Goal: Information Seeking & Learning: Learn about a topic

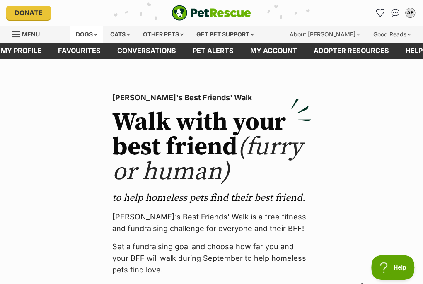
click at [94, 35] on div "Dogs" at bounding box center [86, 34] width 33 height 17
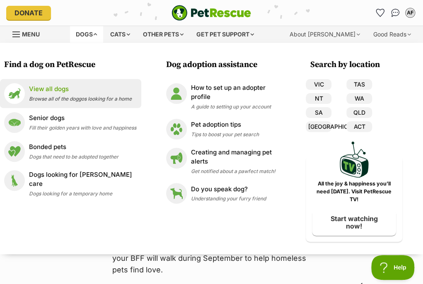
click at [74, 96] on span "Browse all of the doggos looking for a home" at bounding box center [80, 99] width 103 height 6
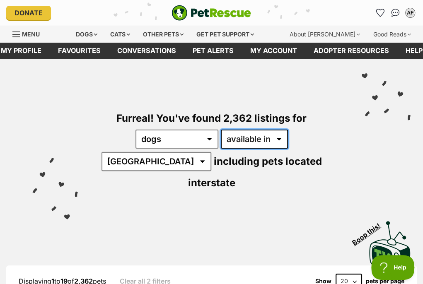
click at [250, 138] on select "available in located in" at bounding box center [254, 139] width 67 height 19
select select "disabled"
click at [221, 130] on select "available in located in" at bounding box center [254, 139] width 67 height 19
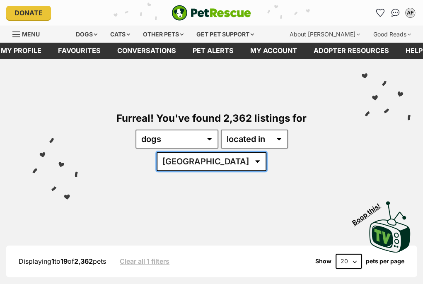
drag, startPoint x: 0, startPoint y: 0, endPoint x: 310, endPoint y: 137, distance: 338.8
click at [266, 152] on select "[GEOGRAPHIC_DATA] [GEOGRAPHIC_DATA] [GEOGRAPHIC_DATA] [GEOGRAPHIC_DATA] SA [GEO…" at bounding box center [212, 161] width 110 height 19
select select "VIC"
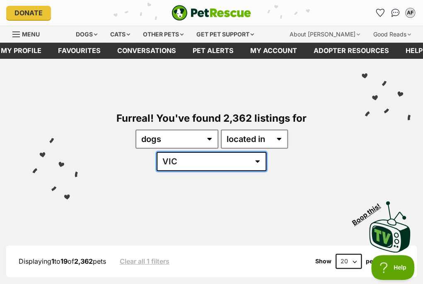
click at [260, 152] on select "[GEOGRAPHIC_DATA] [GEOGRAPHIC_DATA] [GEOGRAPHIC_DATA] [GEOGRAPHIC_DATA] SA [GEO…" at bounding box center [212, 161] width 110 height 19
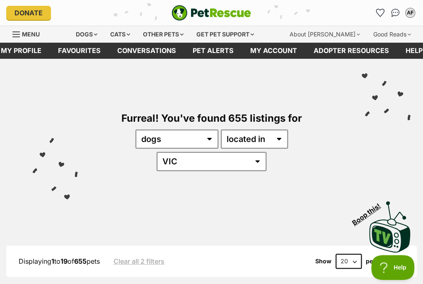
click at [354, 254] on select "20 40 60" at bounding box center [348, 261] width 26 height 15
select select "60"
click at [335, 254] on select "20 40 60" at bounding box center [348, 261] width 26 height 15
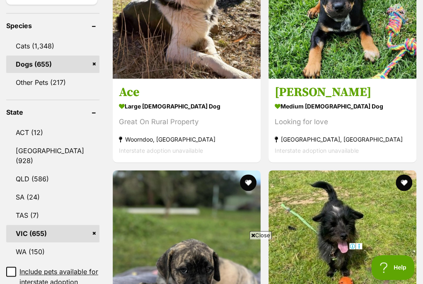
scroll to position [373, 0]
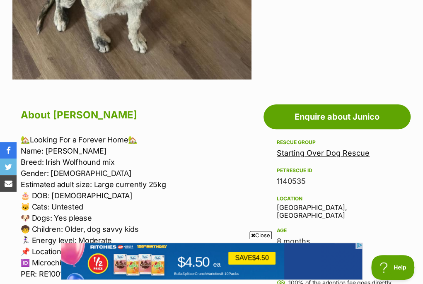
scroll to position [207, 0]
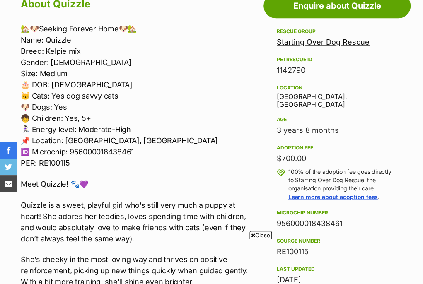
scroll to position [456, 0]
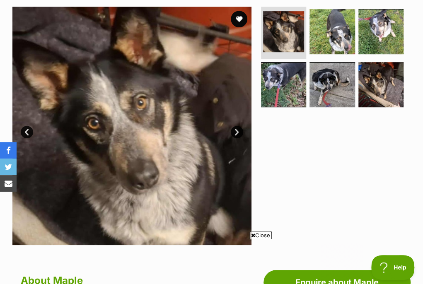
click at [237, 130] on link "Next" at bounding box center [237, 132] width 12 height 12
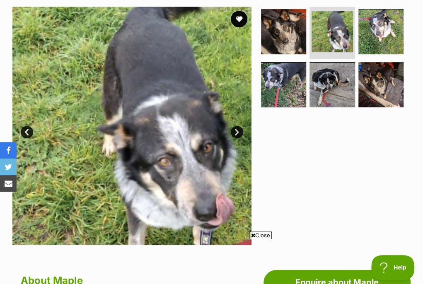
click at [237, 130] on link "Next" at bounding box center [237, 132] width 12 height 12
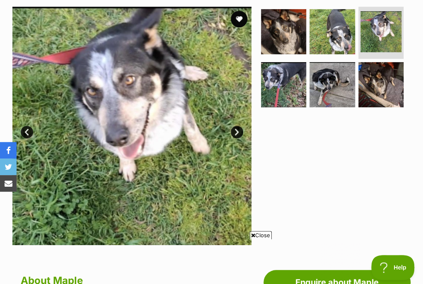
click at [237, 130] on link "Next" at bounding box center [237, 132] width 12 height 12
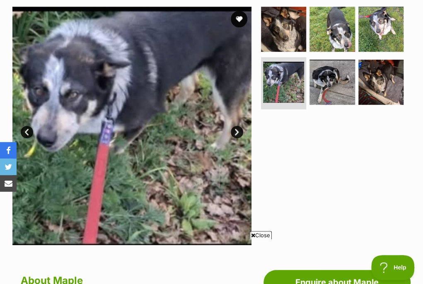
click at [237, 130] on link "Next" at bounding box center [237, 132] width 12 height 12
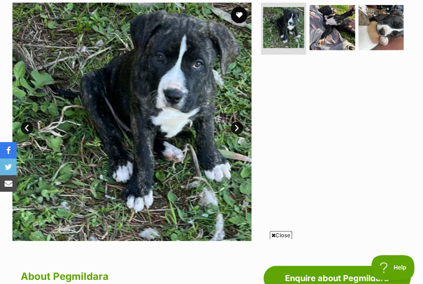
scroll to position [166, 0]
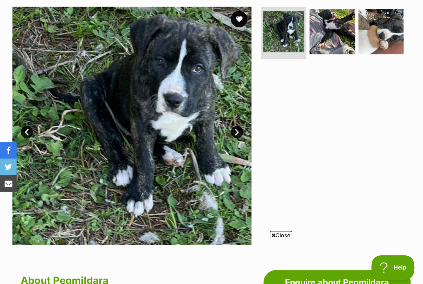
click at [236, 131] on link "Next" at bounding box center [237, 132] width 12 height 12
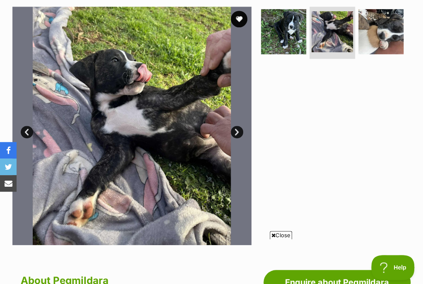
click at [237, 131] on link "Next" at bounding box center [237, 132] width 12 height 12
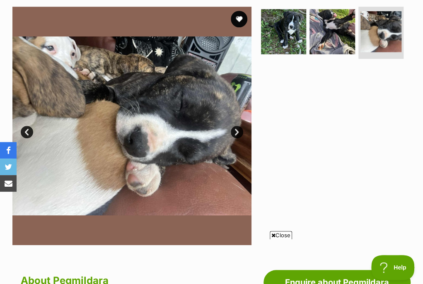
click at [239, 130] on link "Next" at bounding box center [237, 132] width 12 height 12
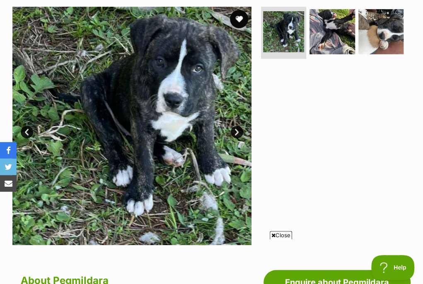
click at [236, 17] on button "favourite" at bounding box center [239, 19] width 18 height 18
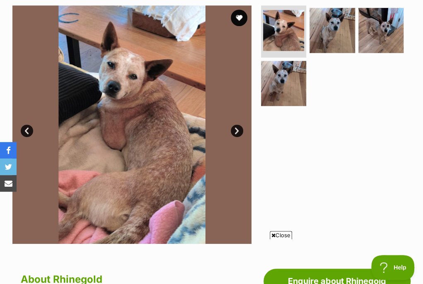
scroll to position [166, 0]
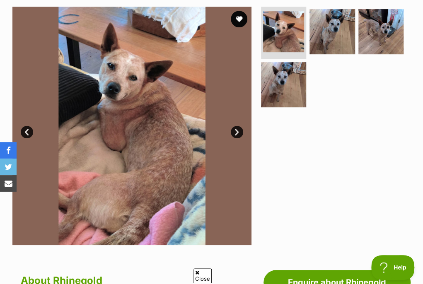
click at [238, 129] on link "Next" at bounding box center [237, 132] width 12 height 12
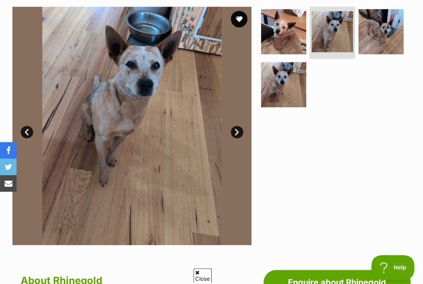
scroll to position [0, 0]
click at [238, 129] on link "Next" at bounding box center [237, 132] width 12 height 12
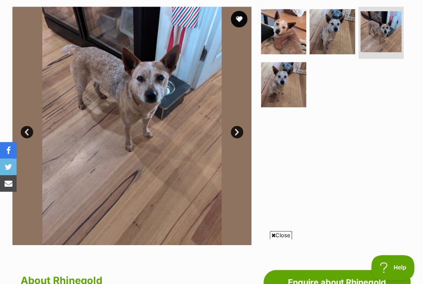
click at [238, 129] on link "Next" at bounding box center [237, 132] width 12 height 12
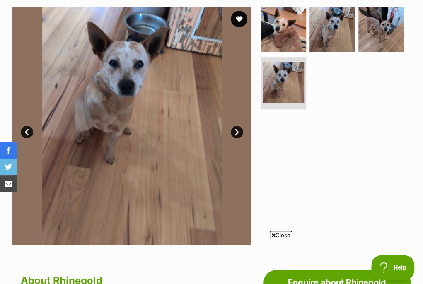
click at [238, 129] on link "Next" at bounding box center [237, 132] width 12 height 12
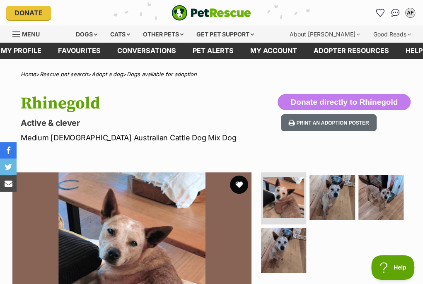
click at [239, 183] on button "favourite" at bounding box center [239, 185] width 18 height 18
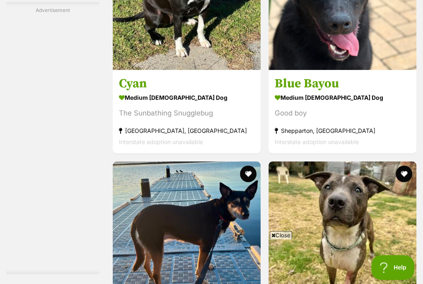
scroll to position [2444, 0]
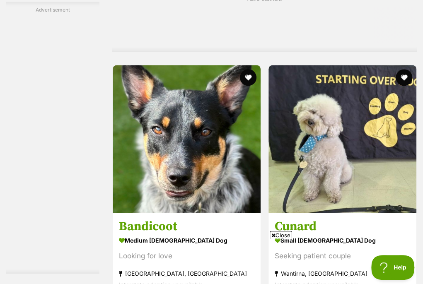
scroll to position [2899, 0]
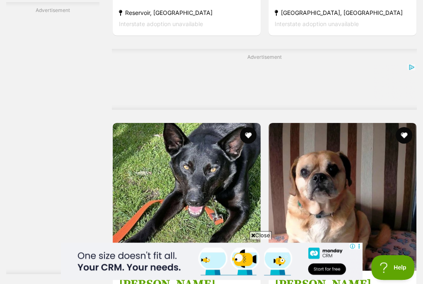
scroll to position [0, 0]
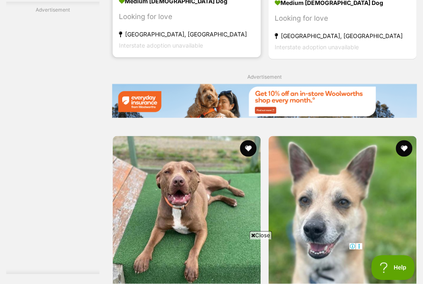
scroll to position [1781, 0]
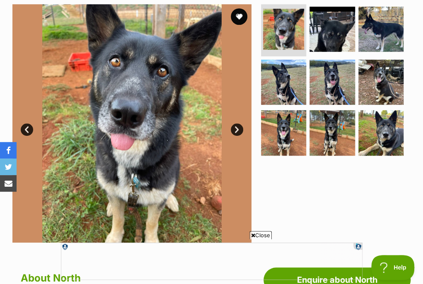
scroll to position [83, 0]
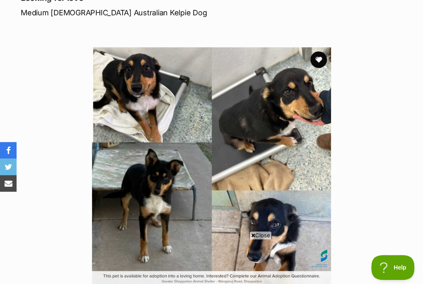
scroll to position [124, 0]
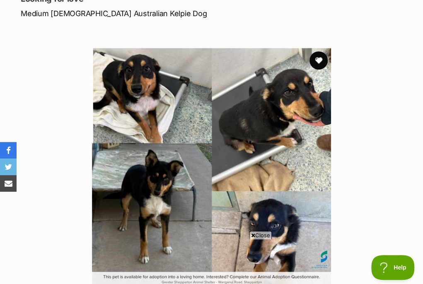
click at [317, 59] on button "favourite" at bounding box center [318, 60] width 18 height 18
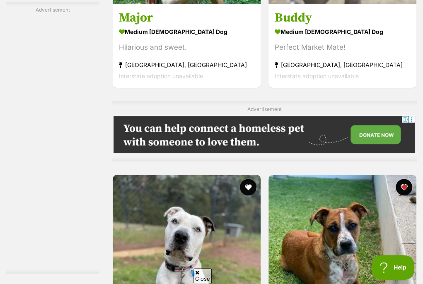
scroll to position [4101, 0]
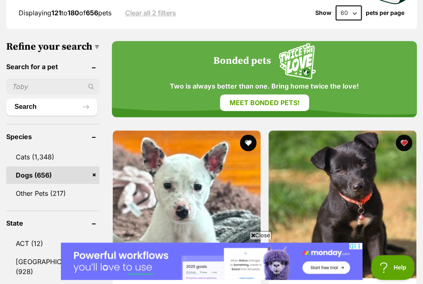
scroll to position [290, 0]
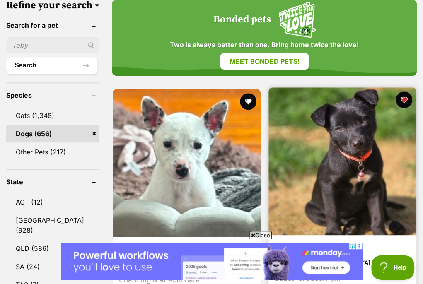
click at [280, 130] on img at bounding box center [342, 161] width 148 height 148
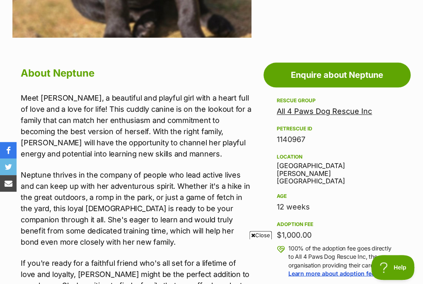
scroll to position [373, 0]
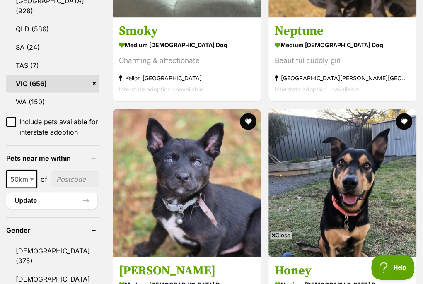
scroll to position [468, 0]
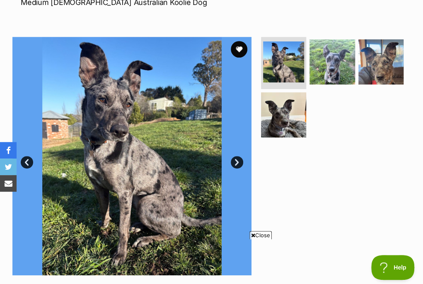
scroll to position [166, 0]
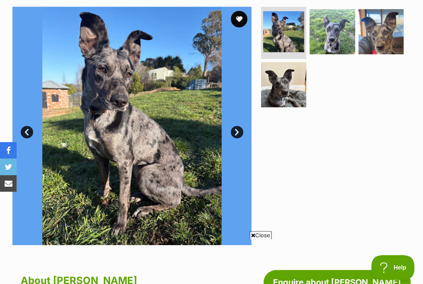
click at [236, 132] on link "Next" at bounding box center [237, 132] width 12 height 12
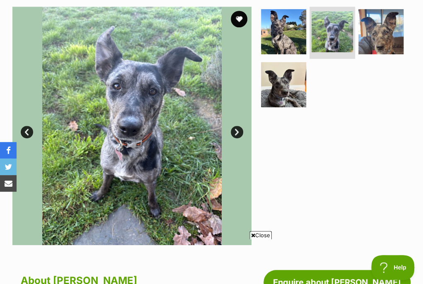
click at [236, 132] on link "Next" at bounding box center [237, 132] width 12 height 12
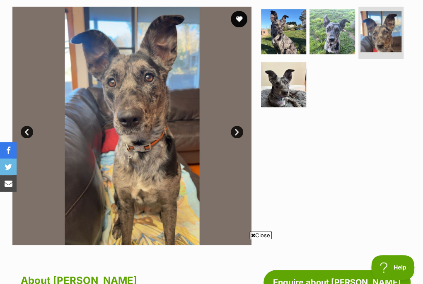
click at [236, 132] on link "Next" at bounding box center [237, 132] width 12 height 12
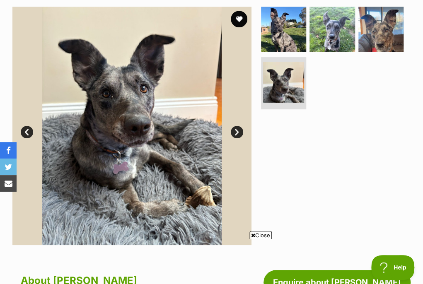
click at [236, 132] on link "Next" at bounding box center [237, 132] width 12 height 12
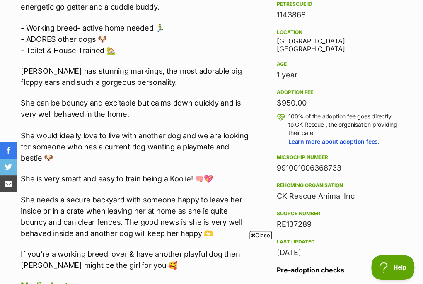
scroll to position [538, 0]
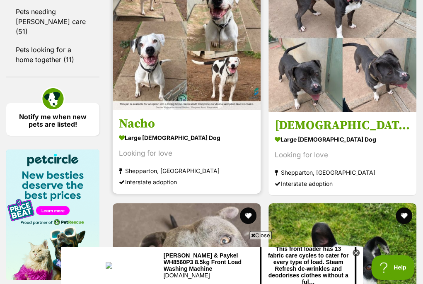
scroll to position [1214, 0]
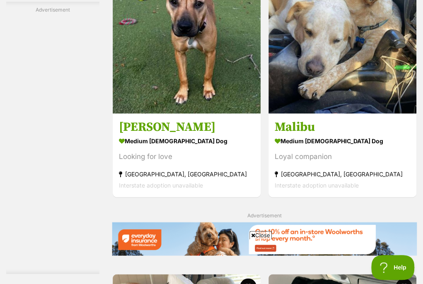
scroll to position [1701, 0]
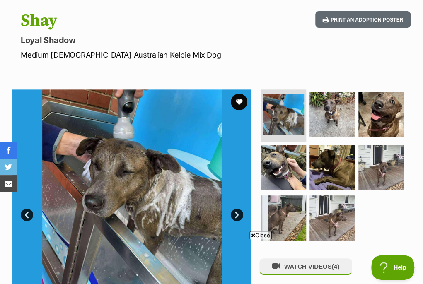
click at [236, 215] on link "Next" at bounding box center [237, 215] width 12 height 12
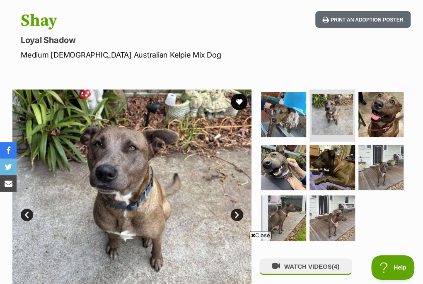
click at [236, 215] on link "Next" at bounding box center [237, 215] width 12 height 12
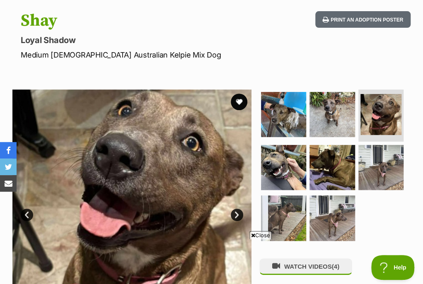
click at [237, 213] on link "Next" at bounding box center [237, 215] width 12 height 12
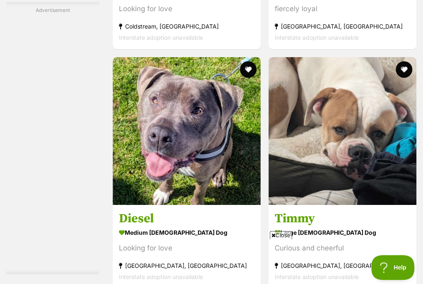
scroll to position [2405, 0]
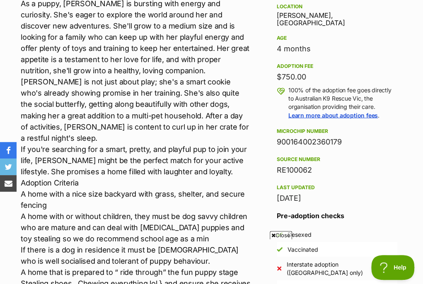
scroll to position [538, 0]
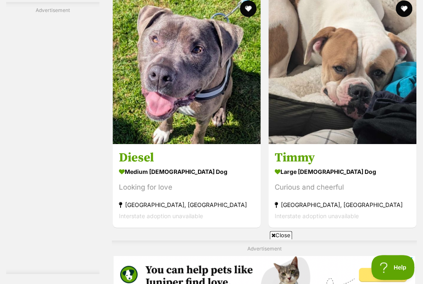
scroll to position [2488, 0]
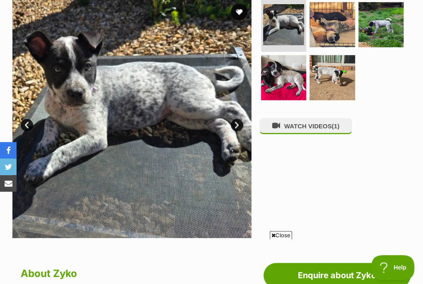
scroll to position [166, 0]
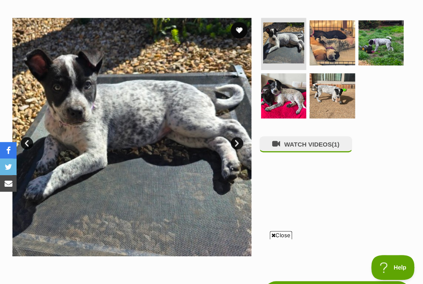
click at [237, 142] on link "Next" at bounding box center [237, 143] width 12 height 12
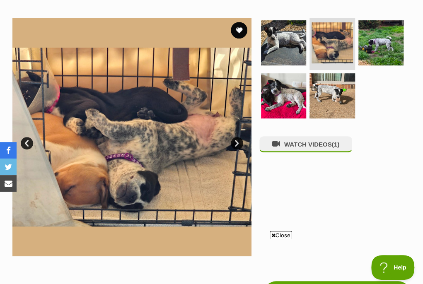
click at [237, 142] on link "Next" at bounding box center [237, 143] width 12 height 12
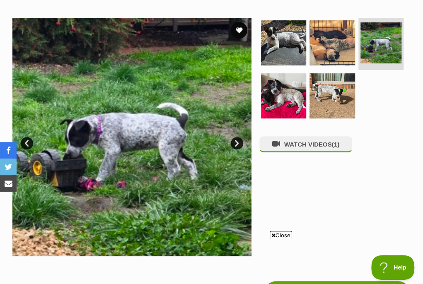
click at [237, 142] on link "Next" at bounding box center [237, 143] width 12 height 12
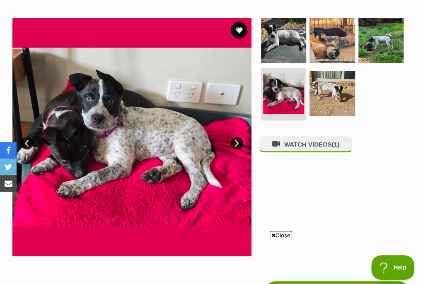
click at [237, 142] on link "Next" at bounding box center [237, 143] width 12 height 12
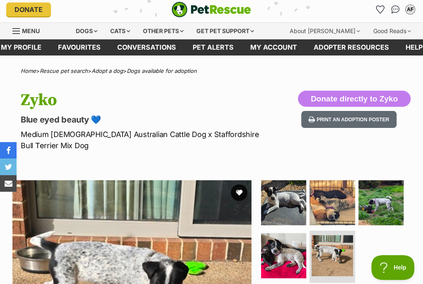
scroll to position [0, 0]
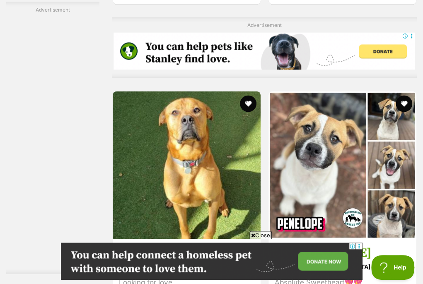
scroll to position [4269, 0]
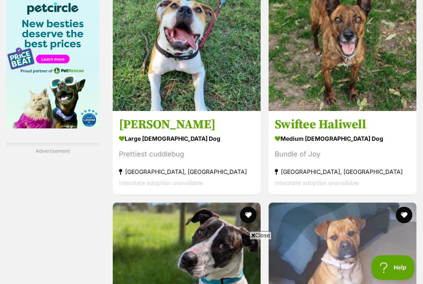
scroll to position [1367, 0]
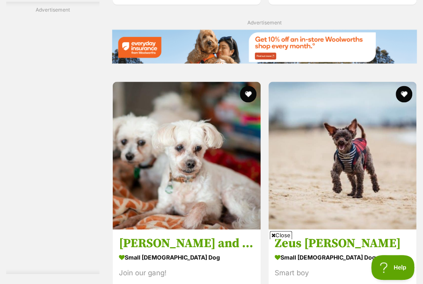
scroll to position [1781, 0]
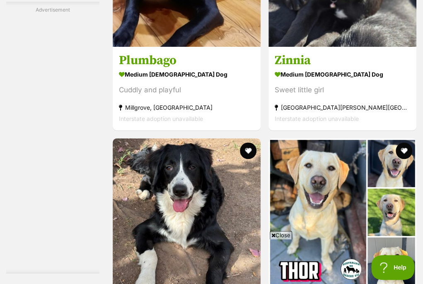
scroll to position [2775, 0]
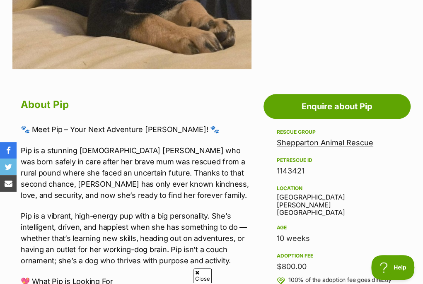
scroll to position [373, 0]
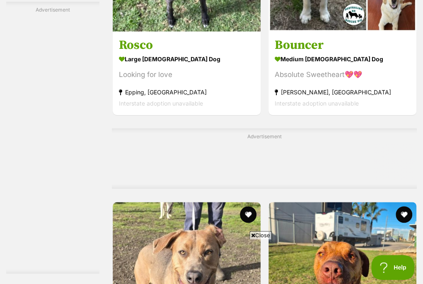
scroll to position [4101, 0]
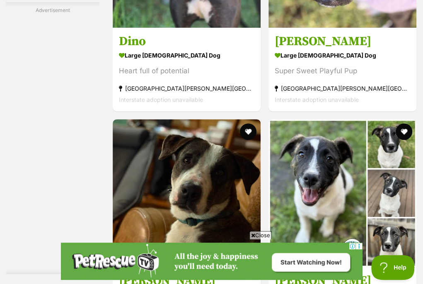
scroll to position [3958, 0]
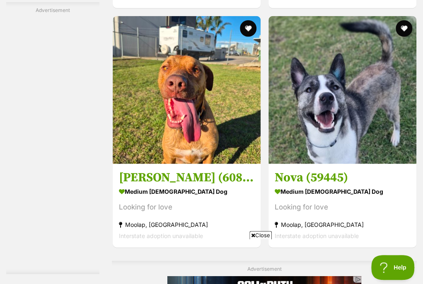
scroll to position [4763, 0]
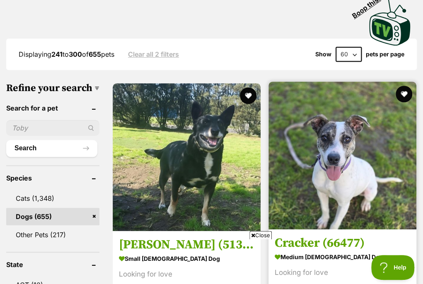
click at [268, 123] on img at bounding box center [342, 156] width 148 height 148
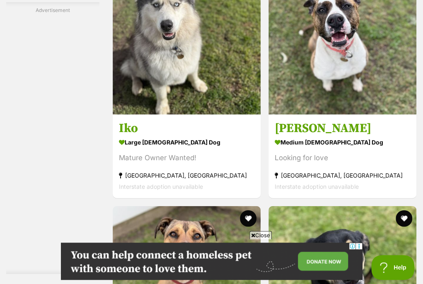
scroll to position [4556, 0]
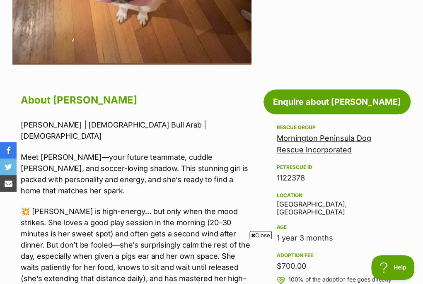
scroll to position [331, 0]
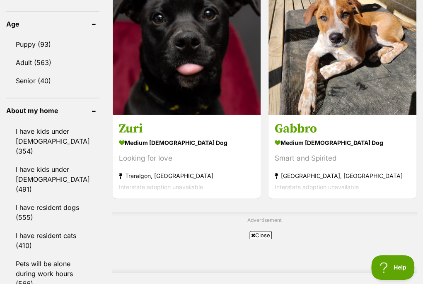
scroll to position [953, 0]
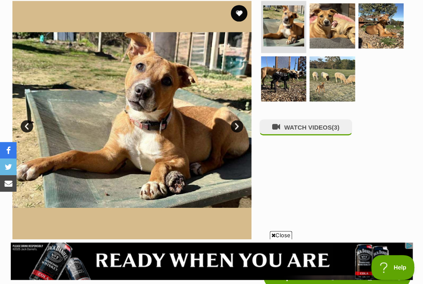
scroll to position [166, 0]
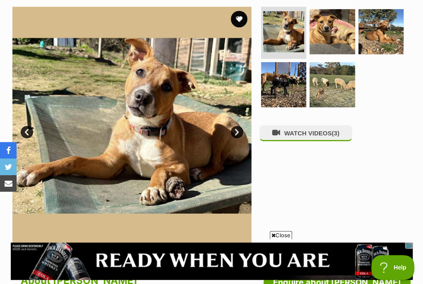
click at [237, 130] on link "Next" at bounding box center [237, 132] width 12 height 12
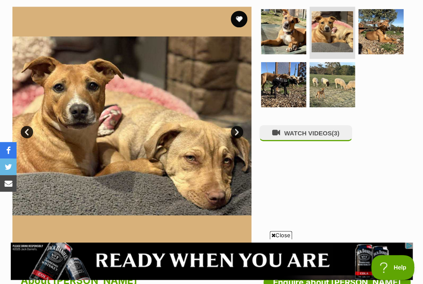
click at [237, 130] on link "Next" at bounding box center [237, 132] width 12 height 12
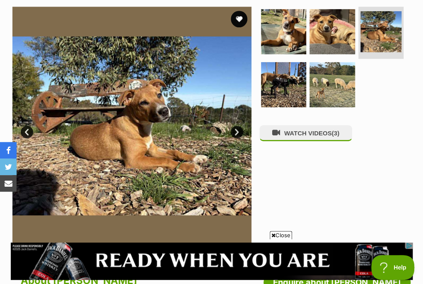
click at [237, 130] on link "Next" at bounding box center [237, 132] width 12 height 12
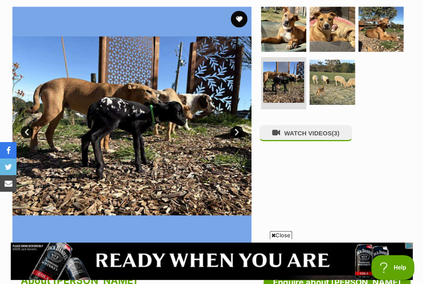
click at [237, 130] on link "Next" at bounding box center [237, 132] width 12 height 12
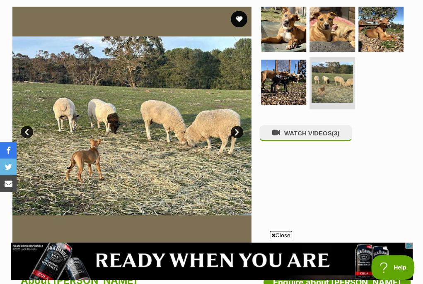
click at [237, 130] on link "Next" at bounding box center [237, 132] width 12 height 12
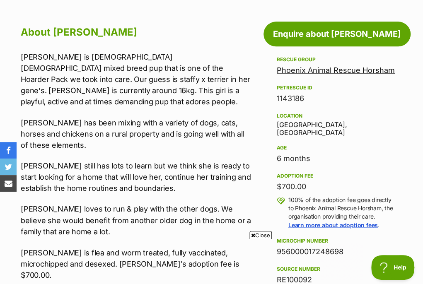
scroll to position [0, 0]
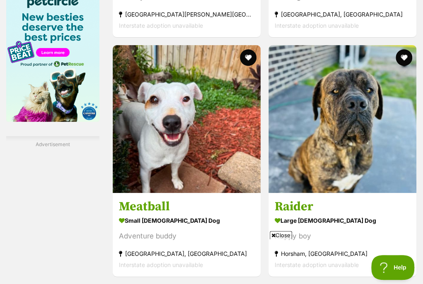
scroll to position [1408, 0]
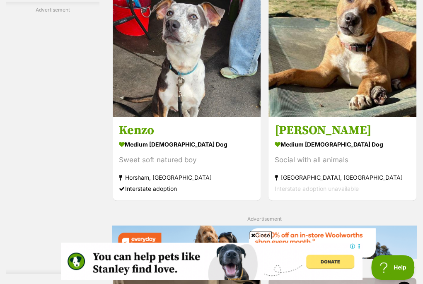
scroll to position [1698, 0]
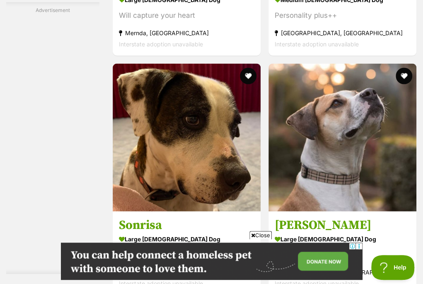
scroll to position [3189, 0]
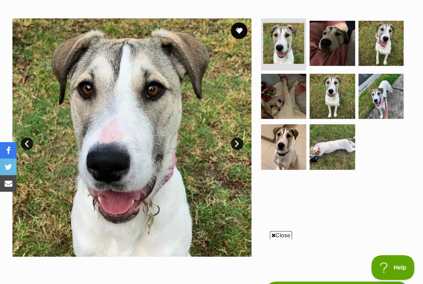
scroll to position [166, 0]
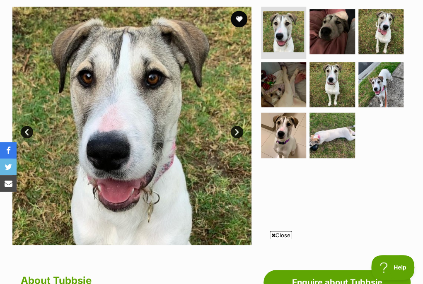
click at [236, 132] on link "Next" at bounding box center [237, 132] width 12 height 12
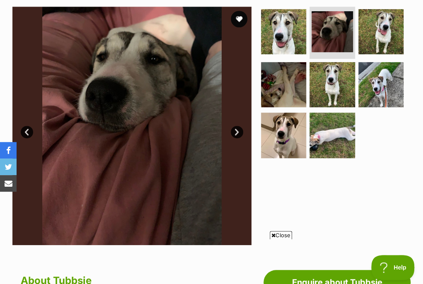
click at [236, 132] on link "Next" at bounding box center [237, 132] width 12 height 12
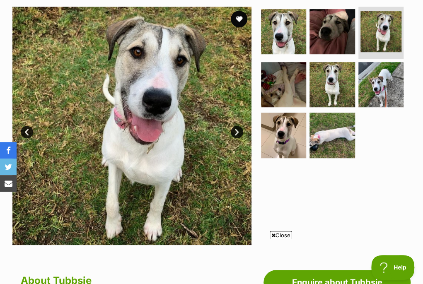
click at [236, 132] on link "Next" at bounding box center [237, 132] width 12 height 12
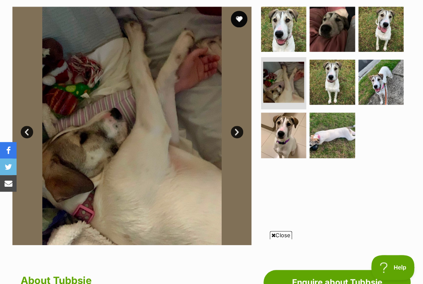
click at [236, 132] on link "Next" at bounding box center [237, 132] width 12 height 12
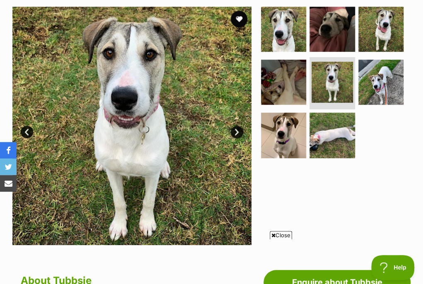
click at [236, 132] on link "Next" at bounding box center [237, 132] width 12 height 12
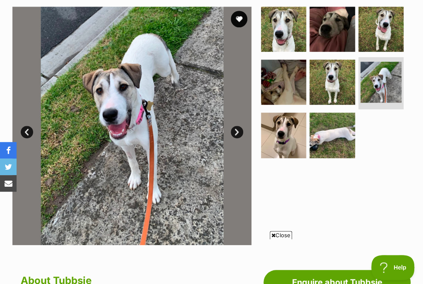
click at [236, 132] on link "Next" at bounding box center [237, 132] width 12 height 12
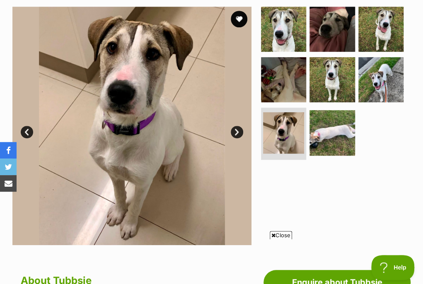
click at [236, 132] on link "Next" at bounding box center [237, 132] width 12 height 12
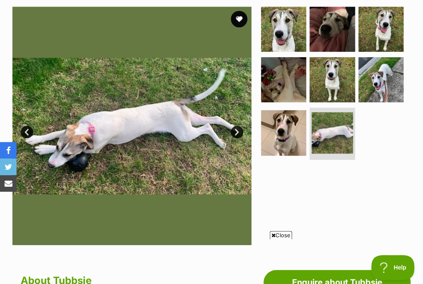
click at [236, 132] on link "Next" at bounding box center [237, 132] width 12 height 12
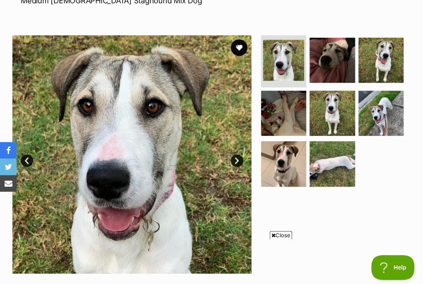
scroll to position [124, 0]
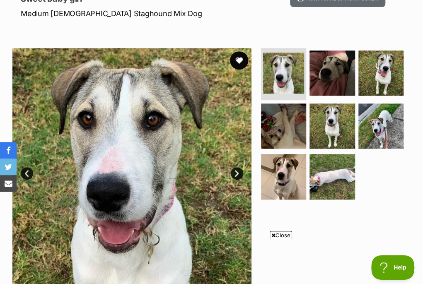
click at [241, 59] on button "favourite" at bounding box center [239, 60] width 18 height 18
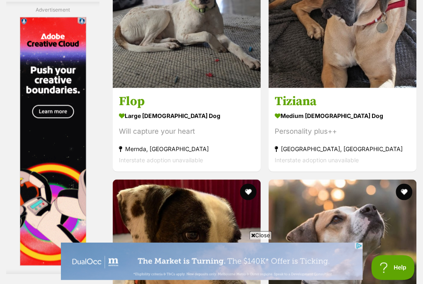
scroll to position [3065, 0]
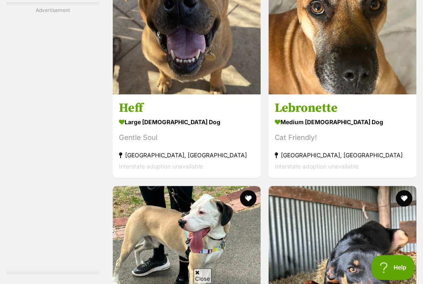
scroll to position [3893, 0]
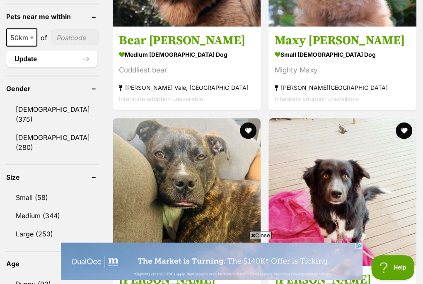
scroll to position [663, 0]
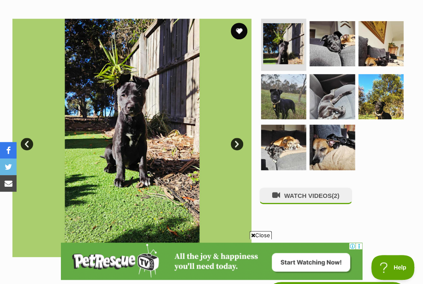
scroll to position [166, 0]
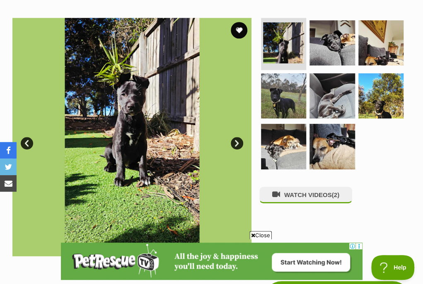
click at [238, 137] on link "Next" at bounding box center [237, 143] width 12 height 12
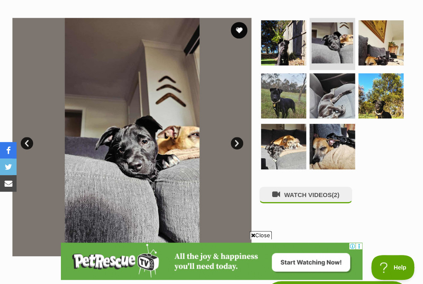
click at [238, 137] on link "Next" at bounding box center [237, 143] width 12 height 12
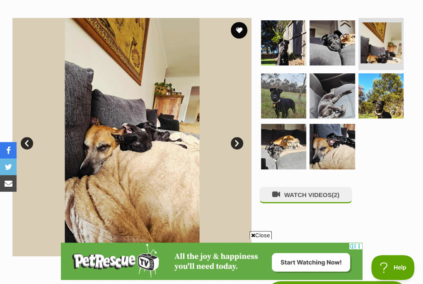
click at [238, 137] on link "Next" at bounding box center [237, 143] width 12 height 12
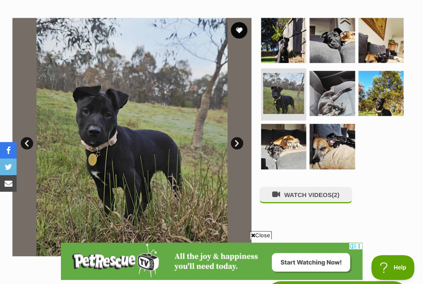
click at [238, 137] on link "Next" at bounding box center [237, 143] width 12 height 12
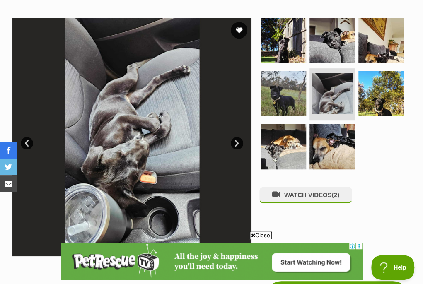
click at [238, 137] on link "Next" at bounding box center [237, 143] width 12 height 12
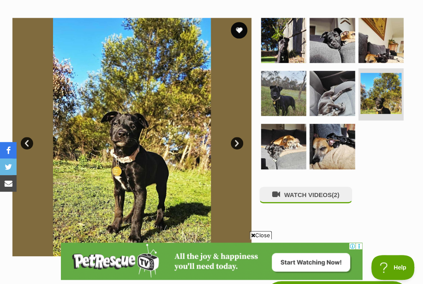
click at [238, 137] on link "Next" at bounding box center [237, 143] width 12 height 12
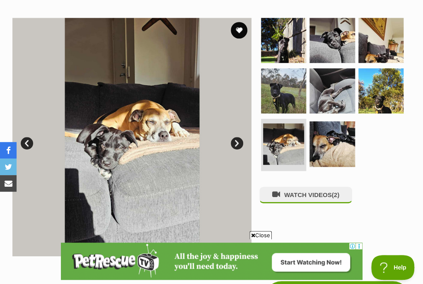
click at [238, 137] on link "Next" at bounding box center [237, 143] width 12 height 12
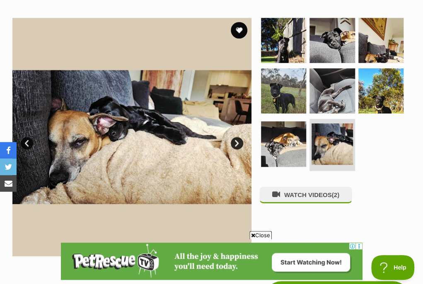
click at [238, 137] on link "Next" at bounding box center [237, 143] width 12 height 12
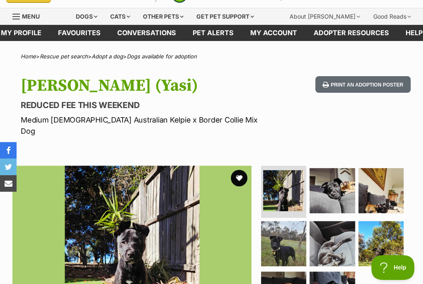
scroll to position [0, 0]
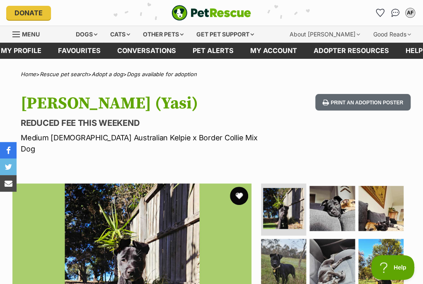
click at [241, 187] on button "favourite" at bounding box center [239, 196] width 18 height 18
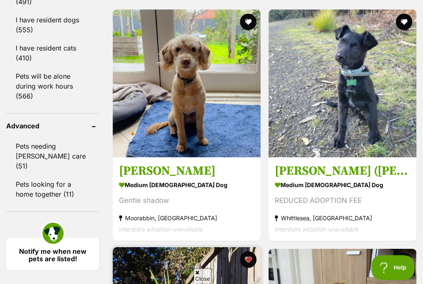
scroll to position [1118, 0]
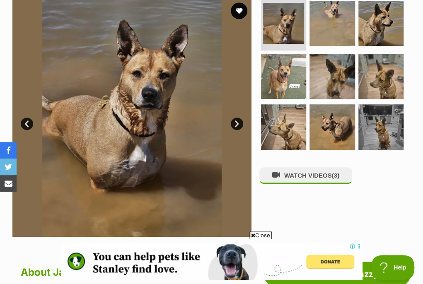
scroll to position [166, 0]
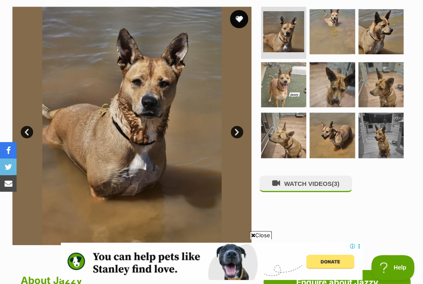
click at [238, 20] on button "favourite" at bounding box center [239, 19] width 18 height 18
click at [234, 132] on link "Next" at bounding box center [237, 132] width 12 height 12
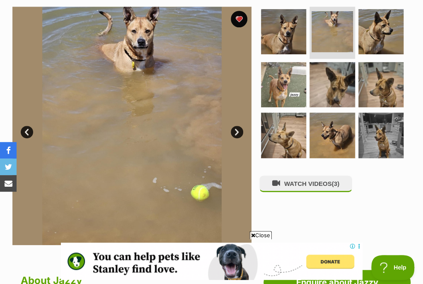
click at [234, 131] on link "Next" at bounding box center [237, 132] width 12 height 12
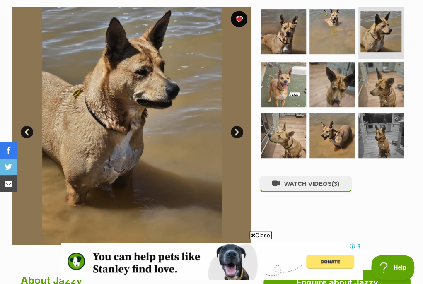
click at [234, 130] on link "Next" at bounding box center [237, 132] width 12 height 12
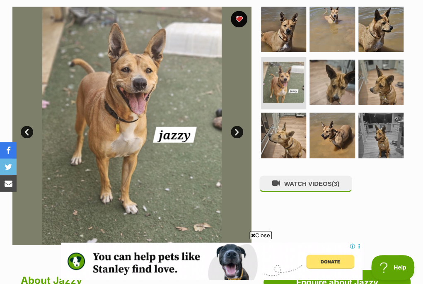
click at [234, 130] on link "Next" at bounding box center [237, 132] width 12 height 12
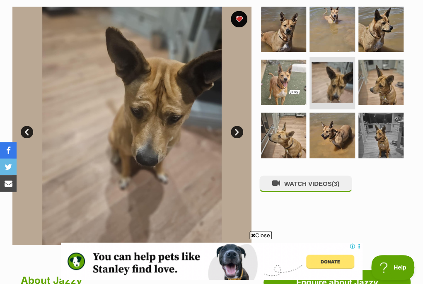
click at [234, 130] on link "Next" at bounding box center [237, 132] width 12 height 12
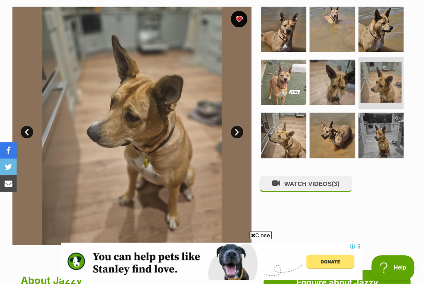
click at [234, 130] on link "Next" at bounding box center [237, 132] width 12 height 12
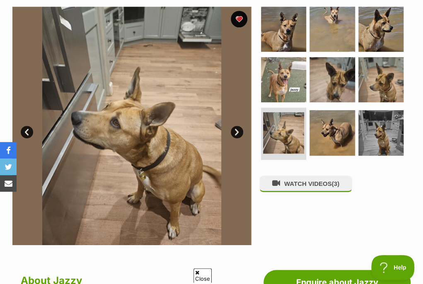
scroll to position [0, 0]
click at [234, 130] on link "Next" at bounding box center [237, 132] width 12 height 12
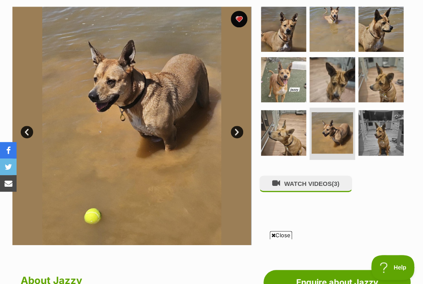
click at [234, 130] on link "Next" at bounding box center [237, 132] width 12 height 12
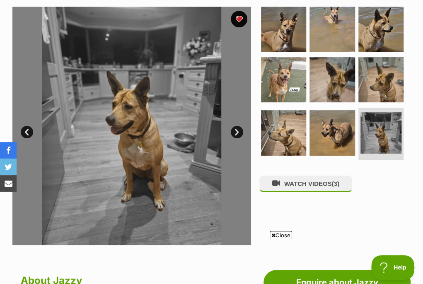
click at [234, 130] on link "Next" at bounding box center [237, 132] width 12 height 12
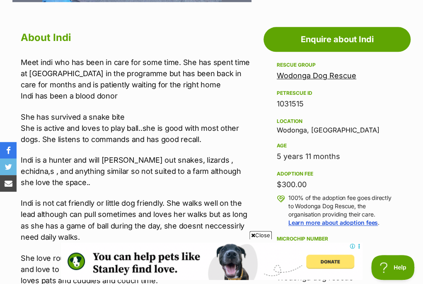
scroll to position [414, 0]
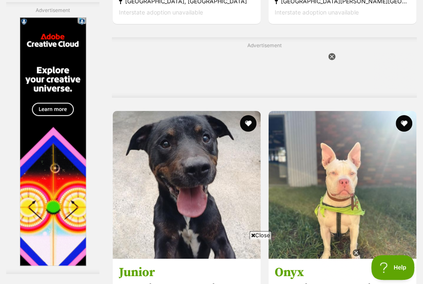
scroll to position [2568, 0]
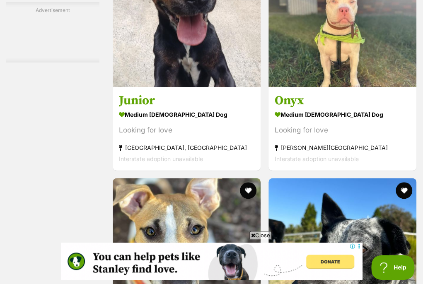
scroll to position [2775, 0]
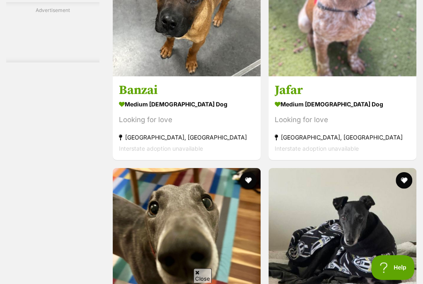
scroll to position [1988, 0]
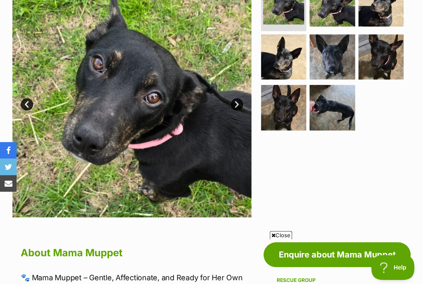
scroll to position [207, 0]
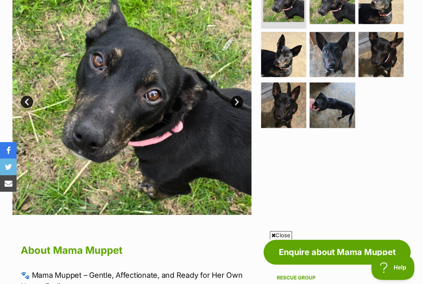
click at [236, 99] on link "Next" at bounding box center [237, 102] width 12 height 12
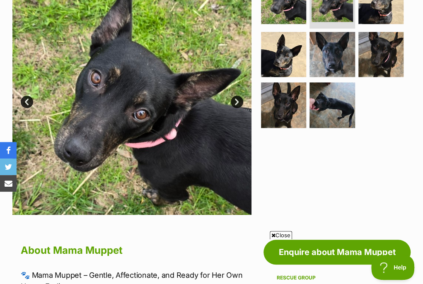
click at [236, 99] on link "Next" at bounding box center [237, 102] width 12 height 12
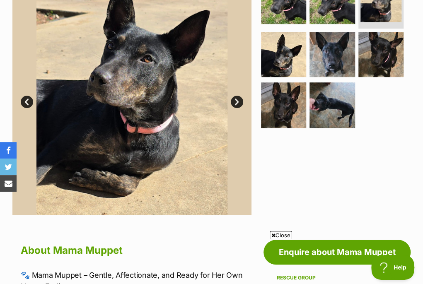
click at [236, 99] on link "Next" at bounding box center [237, 102] width 12 height 12
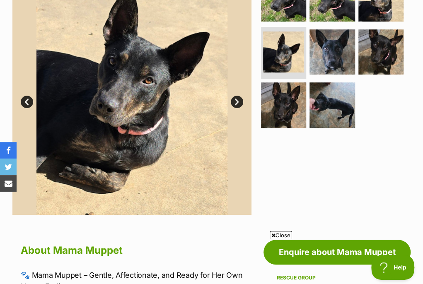
click at [236, 99] on link "Next" at bounding box center [237, 102] width 12 height 12
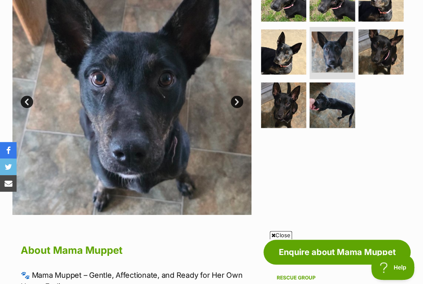
click at [236, 99] on link "Next" at bounding box center [237, 102] width 12 height 12
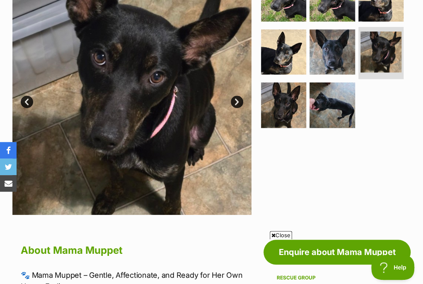
click at [236, 98] on link "Next" at bounding box center [237, 102] width 12 height 12
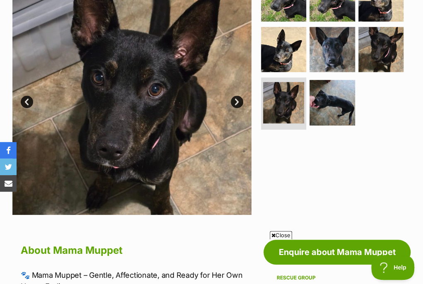
click at [236, 98] on link "Next" at bounding box center [237, 102] width 12 height 12
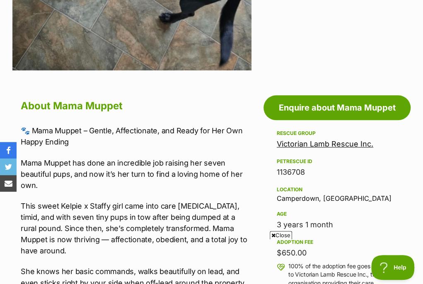
scroll to position [414, 0]
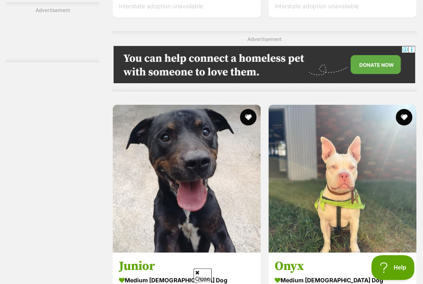
scroll to position [2609, 0]
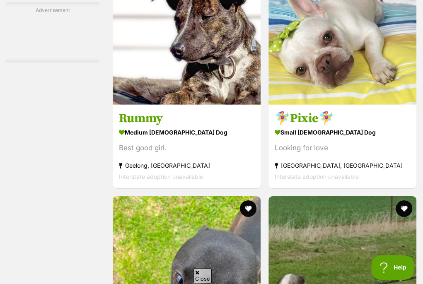
scroll to position [3521, 0]
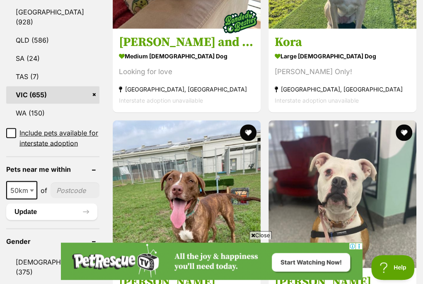
scroll to position [497, 0]
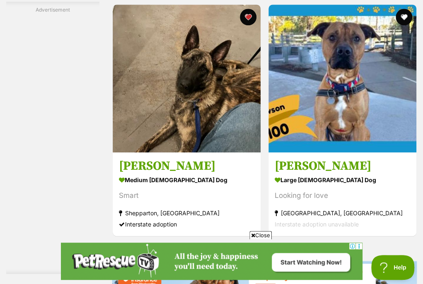
scroll to position [1652, 0]
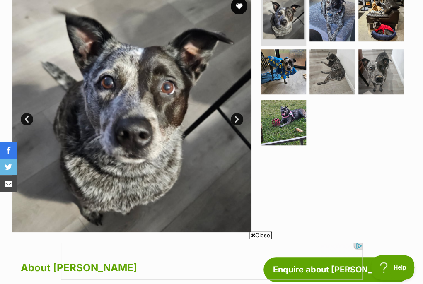
scroll to position [166, 0]
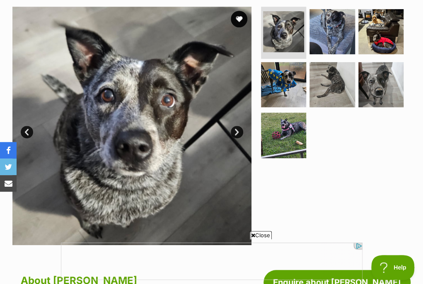
click at [239, 133] on link "Next" at bounding box center [237, 132] width 12 height 12
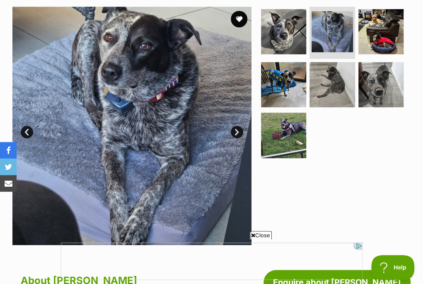
click at [239, 133] on link "Next" at bounding box center [237, 132] width 12 height 12
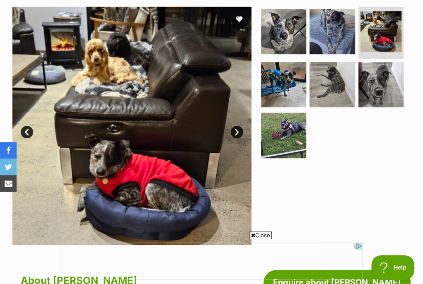
click at [239, 133] on link "Next" at bounding box center [237, 132] width 12 height 12
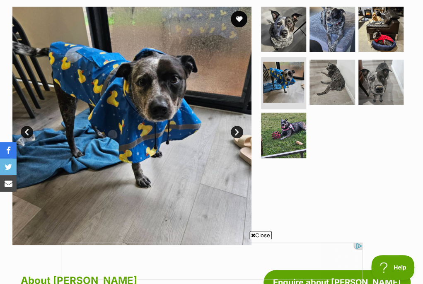
click at [239, 133] on link "Next" at bounding box center [237, 132] width 12 height 12
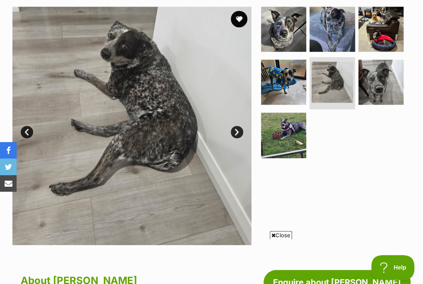
click at [239, 133] on link "Next" at bounding box center [237, 132] width 12 height 12
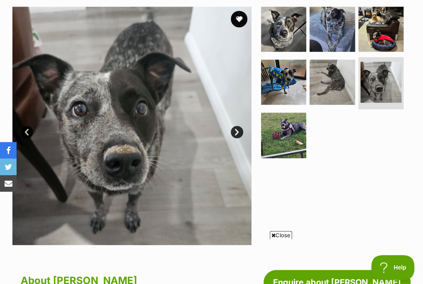
click link "Next"
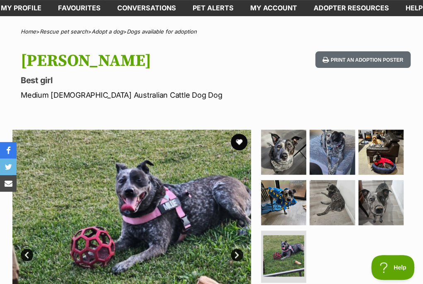
scroll to position [0, 0]
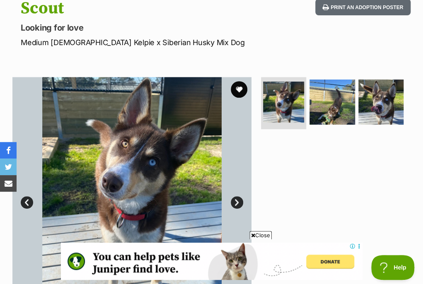
scroll to position [83, 0]
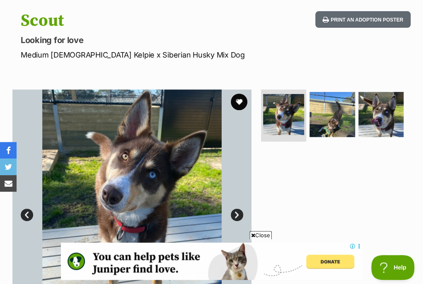
click at [234, 213] on link "Next" at bounding box center [237, 215] width 12 height 12
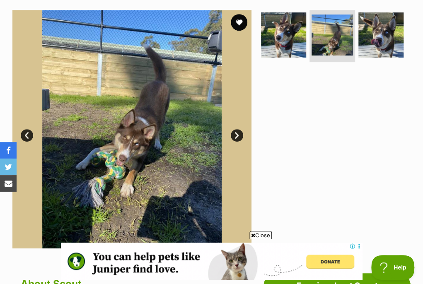
scroll to position [166, 0]
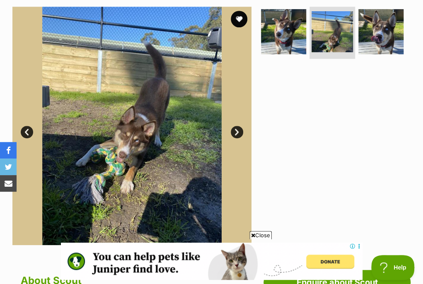
click at [234, 131] on link "Next" at bounding box center [237, 132] width 12 height 12
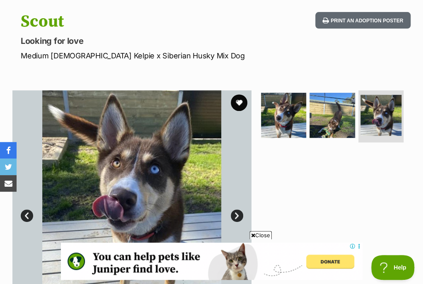
scroll to position [41, 0]
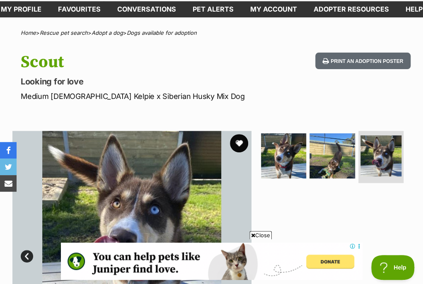
click at [237, 142] on button "favourite" at bounding box center [239, 143] width 18 height 18
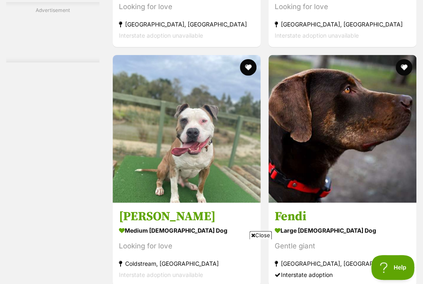
scroll to position [2071, 0]
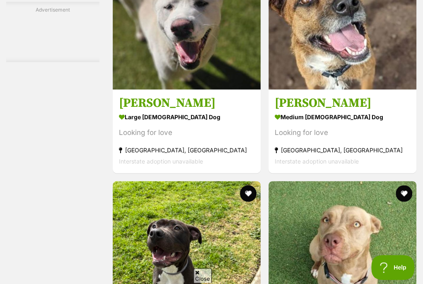
scroll to position [2982, 0]
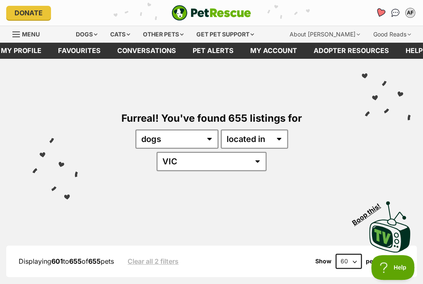
click at [377, 12] on icon "Favourites" at bounding box center [380, 13] width 10 height 10
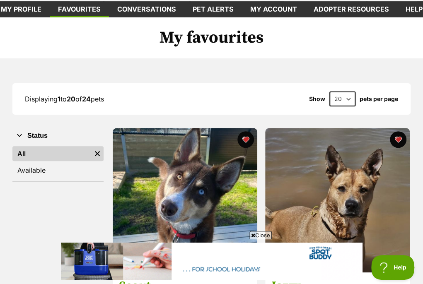
click at [260, 237] on span "Close" at bounding box center [260, 235] width 22 height 8
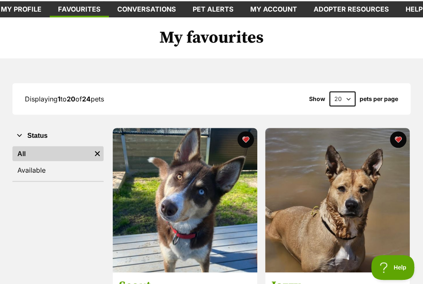
click at [348, 99] on select "20 40 60" at bounding box center [342, 99] width 26 height 15
select select "40"
click at [329, 92] on select "20 40 60" at bounding box center [342, 99] width 26 height 15
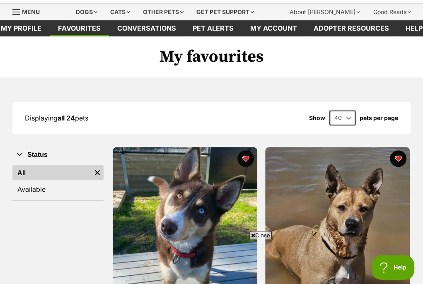
scroll to position [41, 0]
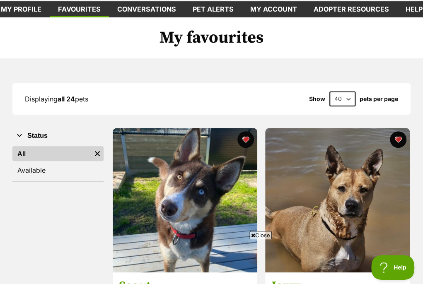
click at [253, 235] on icon at bounding box center [253, 235] width 4 height 5
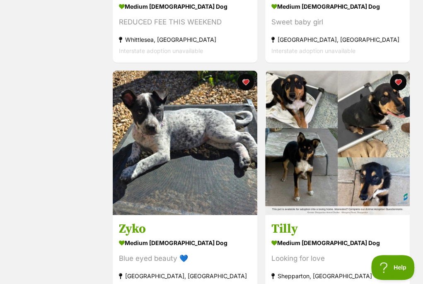
scroll to position [580, 0]
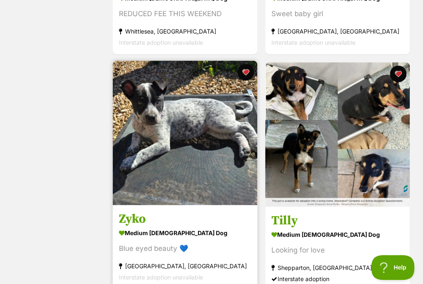
click at [159, 145] on img at bounding box center [185, 132] width 145 height 145
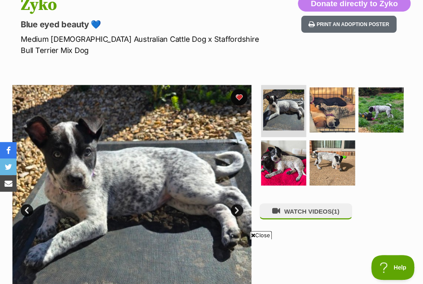
scroll to position [83, 0]
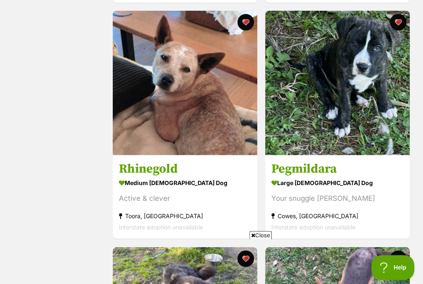
scroll to position [870, 0]
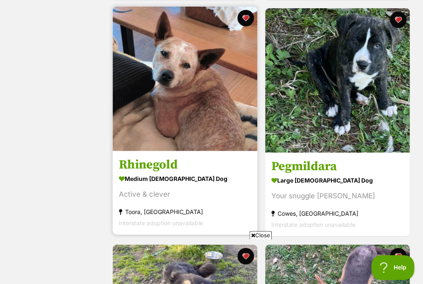
click at [177, 129] on img at bounding box center [185, 79] width 145 height 145
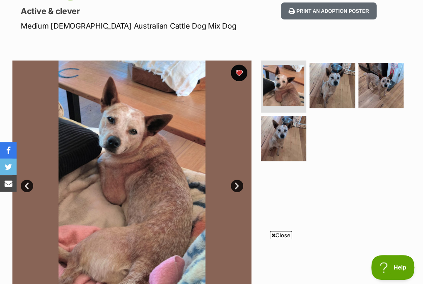
scroll to position [166, 0]
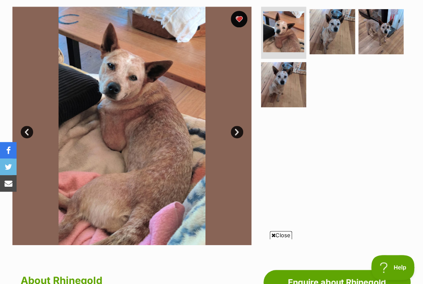
click at [237, 133] on link "Next" at bounding box center [237, 132] width 12 height 12
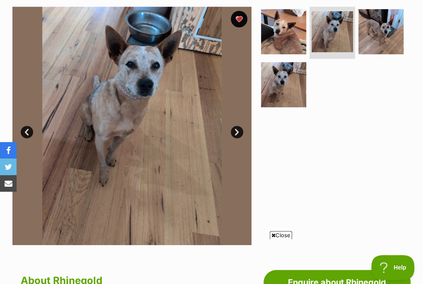
click at [237, 131] on link "Next" at bounding box center [237, 132] width 12 height 12
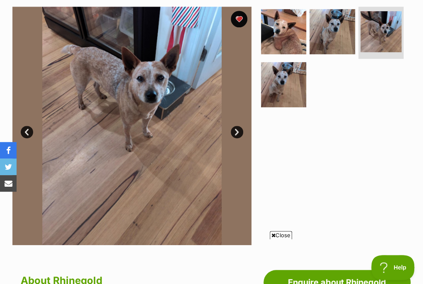
click at [237, 131] on link "Next" at bounding box center [237, 132] width 12 height 12
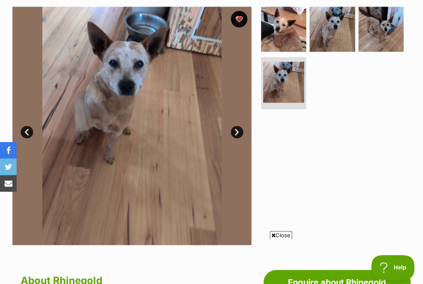
click at [237, 131] on link "Next" at bounding box center [237, 132] width 12 height 12
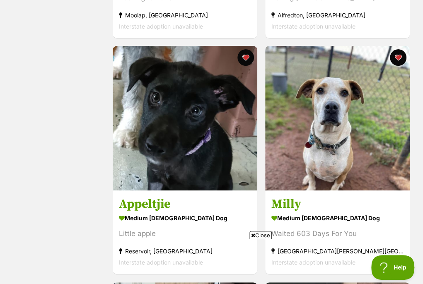
scroll to position [1325, 0]
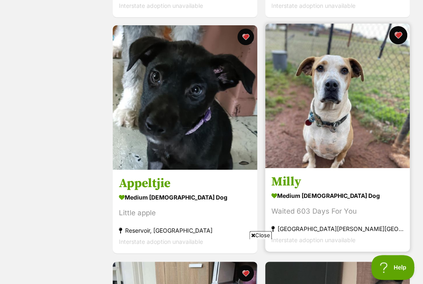
click at [402, 31] on button "favourite" at bounding box center [398, 35] width 18 height 18
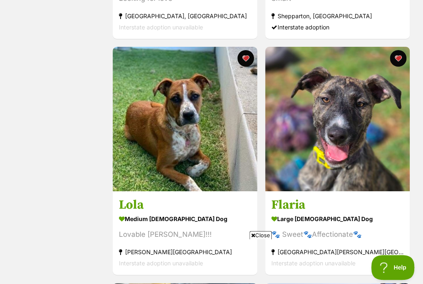
scroll to position [2527, 0]
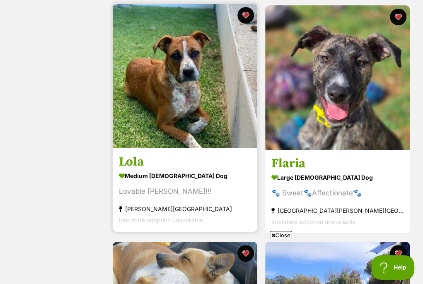
click at [176, 68] on img at bounding box center [185, 76] width 145 height 145
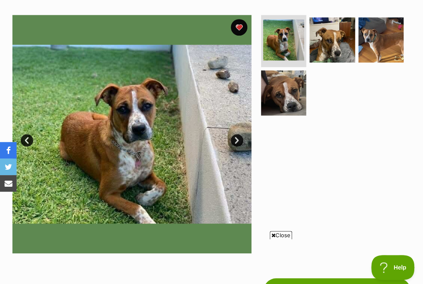
scroll to position [166, 0]
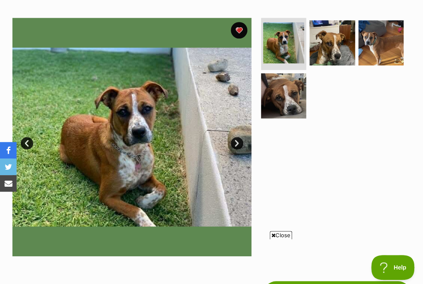
click at [238, 137] on link "Next" at bounding box center [237, 143] width 12 height 12
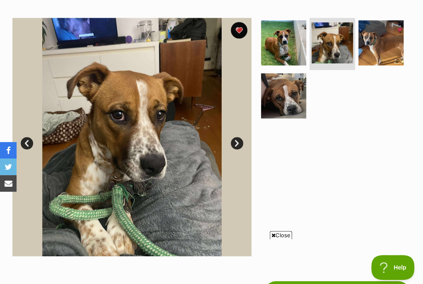
click at [238, 137] on link "Next" at bounding box center [237, 143] width 12 height 12
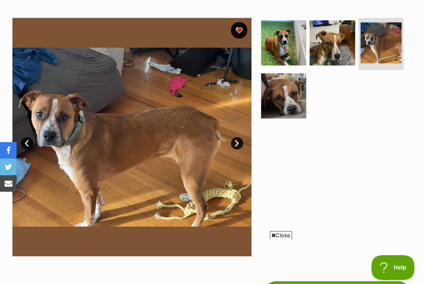
click at [238, 137] on link "Next" at bounding box center [237, 143] width 12 height 12
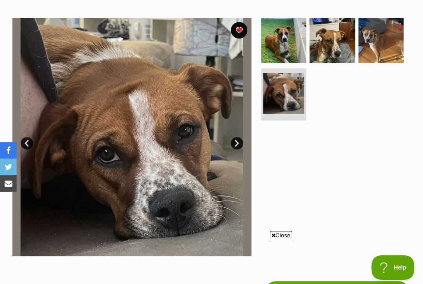
click at [238, 137] on link "Next" at bounding box center [237, 143] width 12 height 12
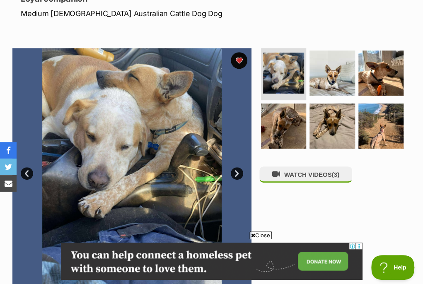
click at [237, 174] on link "Next" at bounding box center [237, 173] width 12 height 12
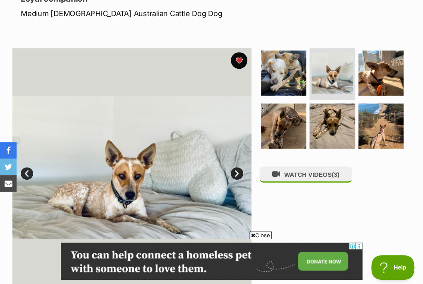
click at [237, 174] on link "Next" at bounding box center [237, 173] width 12 height 12
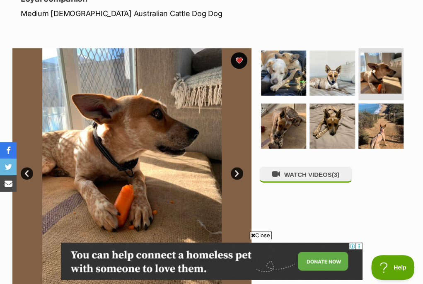
click at [235, 173] on link "Next" at bounding box center [237, 173] width 12 height 12
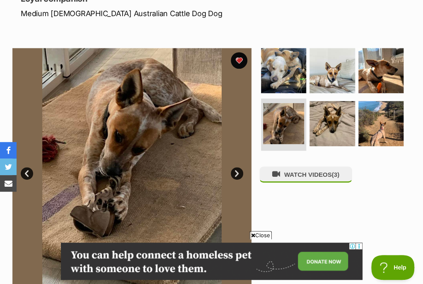
click at [235, 173] on link "Next" at bounding box center [237, 173] width 12 height 12
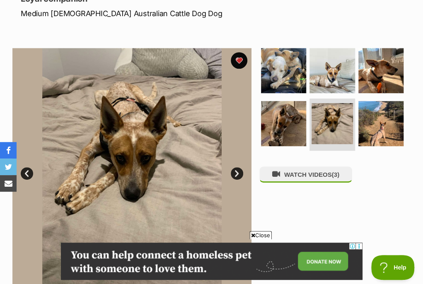
click at [235, 173] on link "Next" at bounding box center [237, 173] width 12 height 12
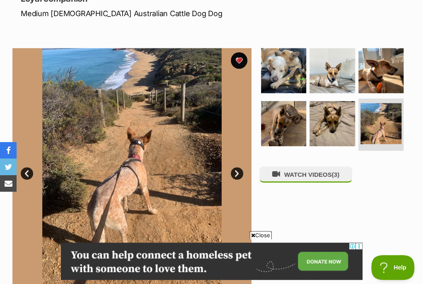
click at [235, 173] on link "Next" at bounding box center [237, 173] width 12 height 12
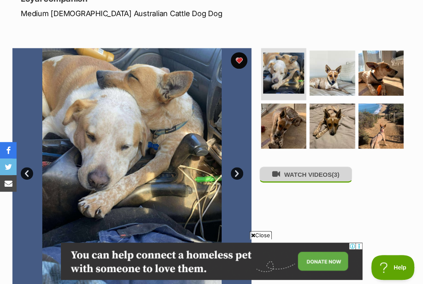
click at [289, 179] on button "WATCH VIDEOS (3)" at bounding box center [305, 175] width 93 height 16
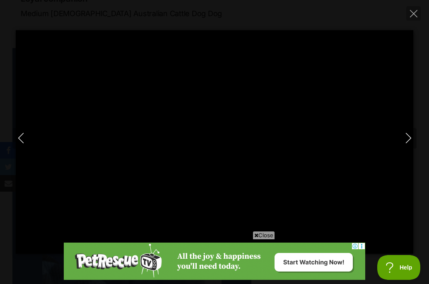
click at [255, 233] on icon at bounding box center [256, 235] width 4 height 5
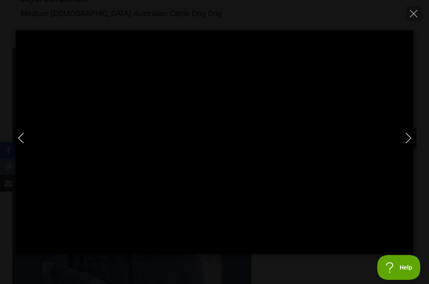
click at [410, 136] on icon "Next" at bounding box center [408, 138] width 10 height 10
type input "97.03"
type input "100"
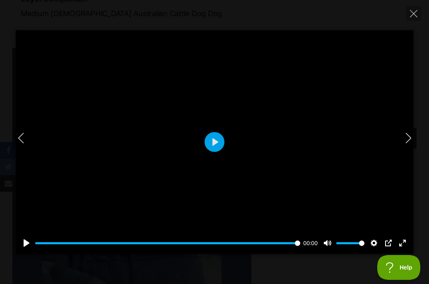
click at [407, 138] on icon "Next" at bounding box center [408, 138] width 10 height 10
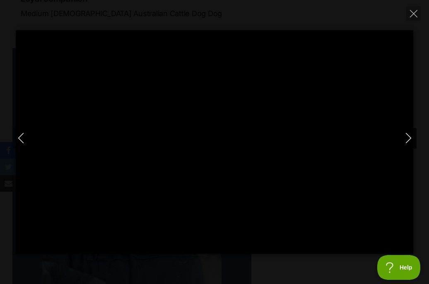
type input "100"
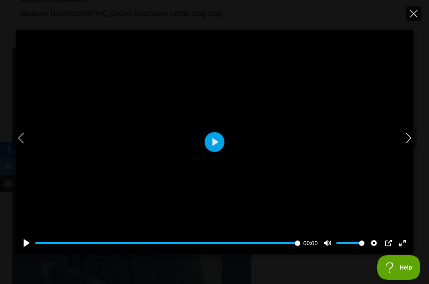
click at [408, 15] on button "Close" at bounding box center [413, 13] width 14 height 14
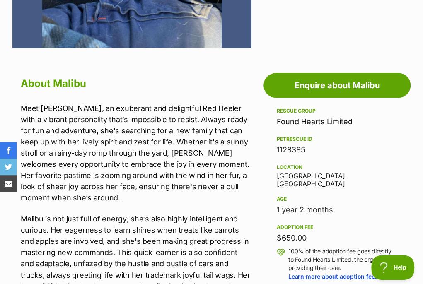
scroll to position [373, 0]
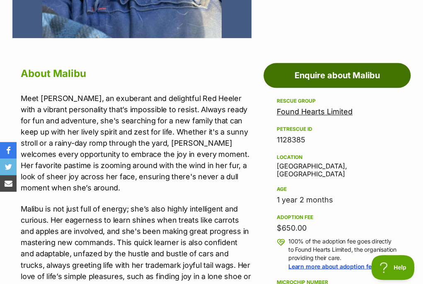
click at [279, 78] on link "Enquire about Malibu" at bounding box center [336, 75] width 147 height 25
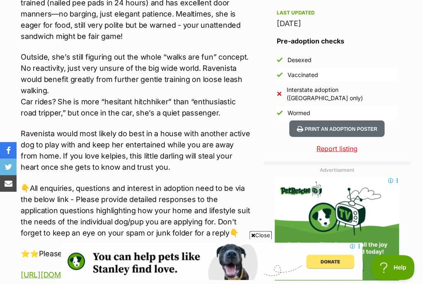
scroll to position [704, 0]
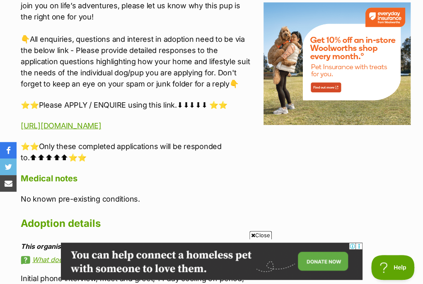
scroll to position [1035, 0]
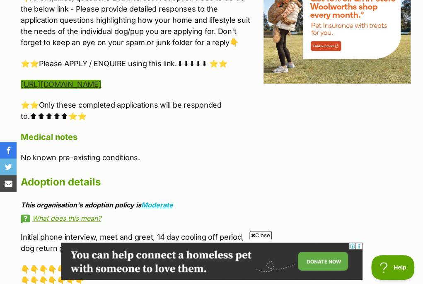
click at [101, 85] on link "[URL][DOMAIN_NAME]" at bounding box center [61, 84] width 80 height 9
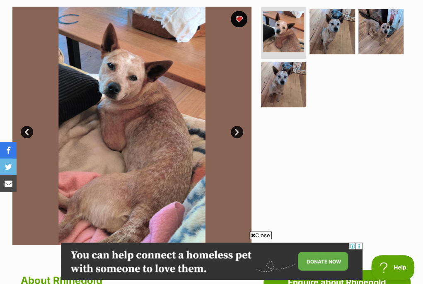
scroll to position [0, 0]
click at [236, 133] on link "Next" at bounding box center [237, 132] width 12 height 12
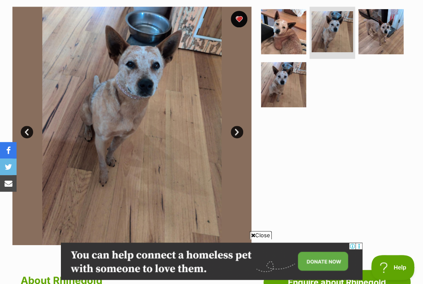
click at [236, 132] on link "Next" at bounding box center [237, 132] width 12 height 12
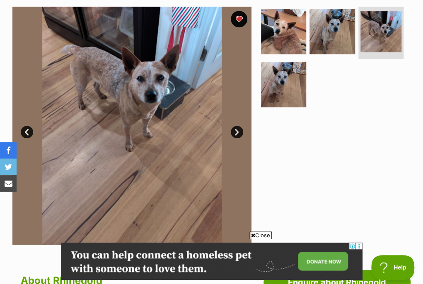
click at [236, 132] on link "Next" at bounding box center [237, 132] width 12 height 12
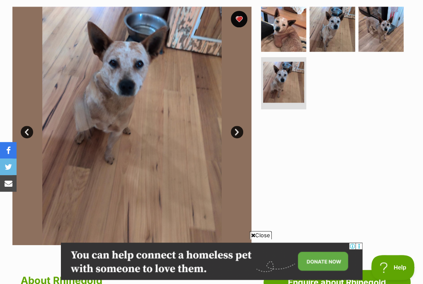
click at [236, 131] on link "Next" at bounding box center [237, 132] width 12 height 12
